Goal: Complete application form

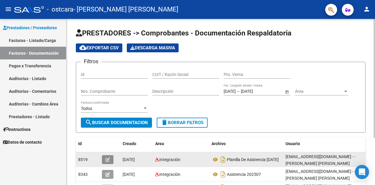
click at [107, 159] on icon "button" at bounding box center [107, 160] width 4 height 4
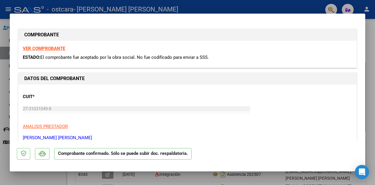
click at [193, 112] on div "27-31031049-8 Ingresar CUIT" at bounding box center [136, 109] width 227 height 9
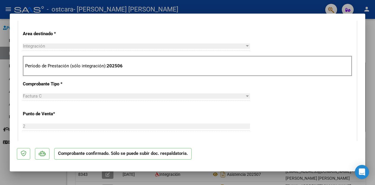
scroll to position [112, 0]
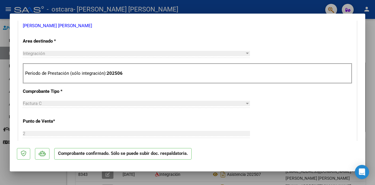
click at [143, 75] on p "Período de Prestación (sólo integración): 202506" at bounding box center [187, 73] width 325 height 7
click at [149, 74] on p "Período de Prestación (sólo integración): 202506" at bounding box center [187, 73] width 325 height 7
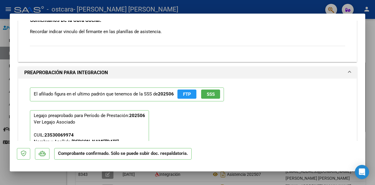
scroll to position [686, 0]
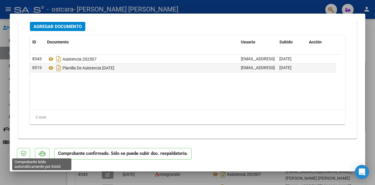
click at [41, 154] on icon at bounding box center [42, 154] width 7 height 6
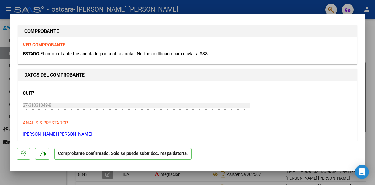
scroll to position [0, 0]
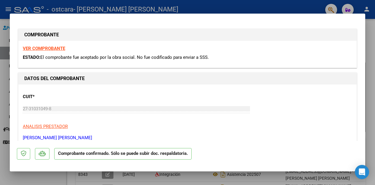
click at [272, 6] on div at bounding box center [187, 92] width 375 height 185
type input "$ 0,00"
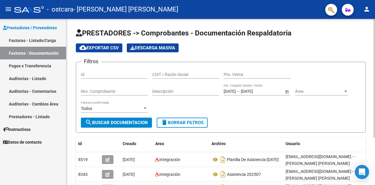
click at [343, 46] on div "cloud_download Exportar CSV Descarga Masiva" at bounding box center [221, 48] width 290 height 9
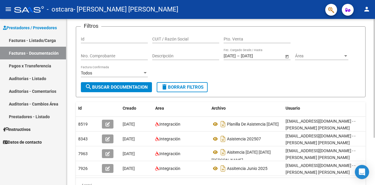
scroll to position [47, 0]
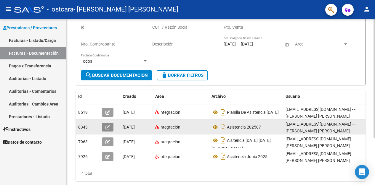
click at [106, 129] on icon "button" at bounding box center [107, 127] width 4 height 4
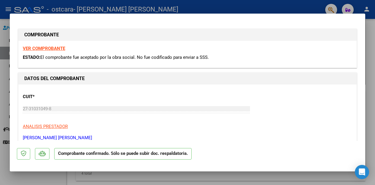
click at [163, 98] on div "CUIT * 27-31031049-8 Ingresar CUIT ANALISIS PRESTADOR [PERSON_NAME] [PERSON_NAM…" at bounding box center [187, 115] width 329 height 52
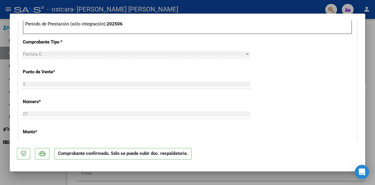
scroll to position [0, 0]
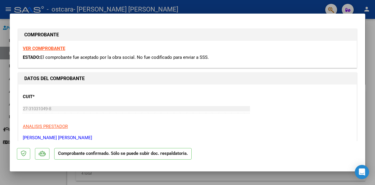
click at [267, 2] on div at bounding box center [187, 92] width 375 height 185
type input "$ 0,00"
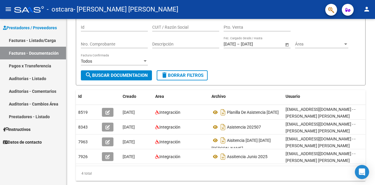
click at [50, 40] on link "Facturas - Listado/Carga" at bounding box center [33, 40] width 66 height 13
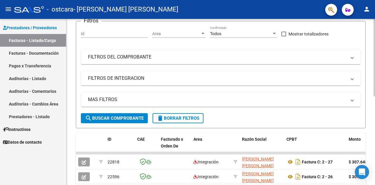
click at [368, 39] on div "Video tutorial PRESTADORES -> Listado de CPBTs Emitidos por Prestadores / Prove…" at bounding box center [220, 148] width 309 height 352
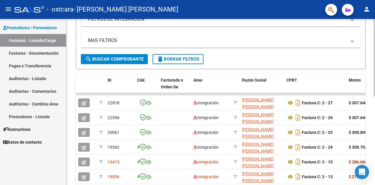
scroll to position [118, 0]
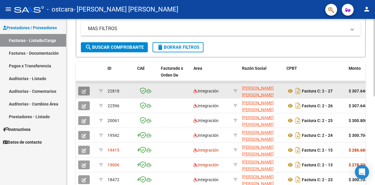
click at [86, 91] on button "button" at bounding box center [84, 91] width 12 height 9
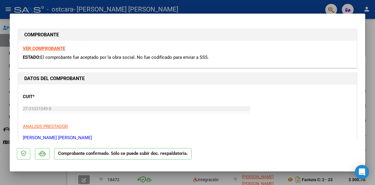
click at [47, 2] on div at bounding box center [187, 92] width 375 height 185
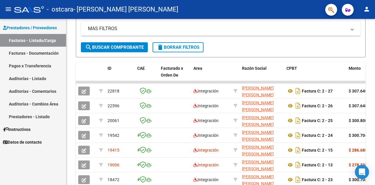
click at [47, 2] on mat-toolbar "menu - ostcara - [PERSON_NAME] [PERSON_NAME] person" at bounding box center [187, 9] width 375 height 19
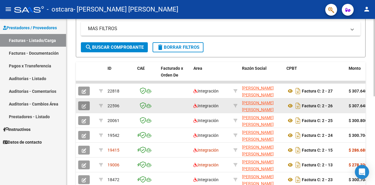
click at [82, 106] on icon "button" at bounding box center [84, 106] width 4 height 4
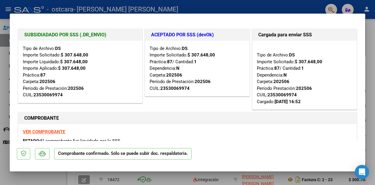
click at [164, 129] on div "VER COMPROBANTE ESTADO: El comprobante fue liquidado por la SSS." at bounding box center [187, 137] width 338 height 27
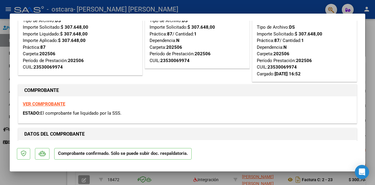
scroll to position [30, 0]
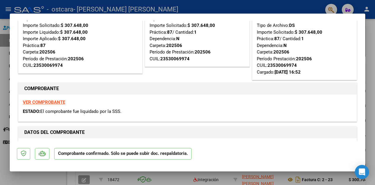
click at [249, 7] on div at bounding box center [187, 92] width 375 height 185
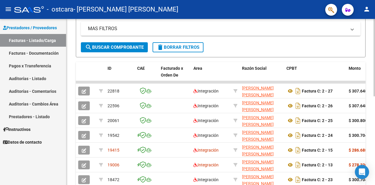
click at [236, 47] on form "Filtros Id Area Area Todos Confirmado Mostrar totalizadores FILTROS DEL COMPROB…" at bounding box center [221, 4] width 290 height 108
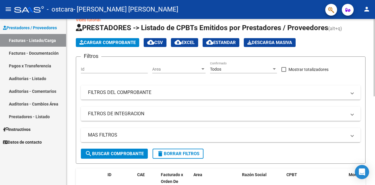
scroll to position [0, 0]
